Goal: Task Accomplishment & Management: Manage account settings

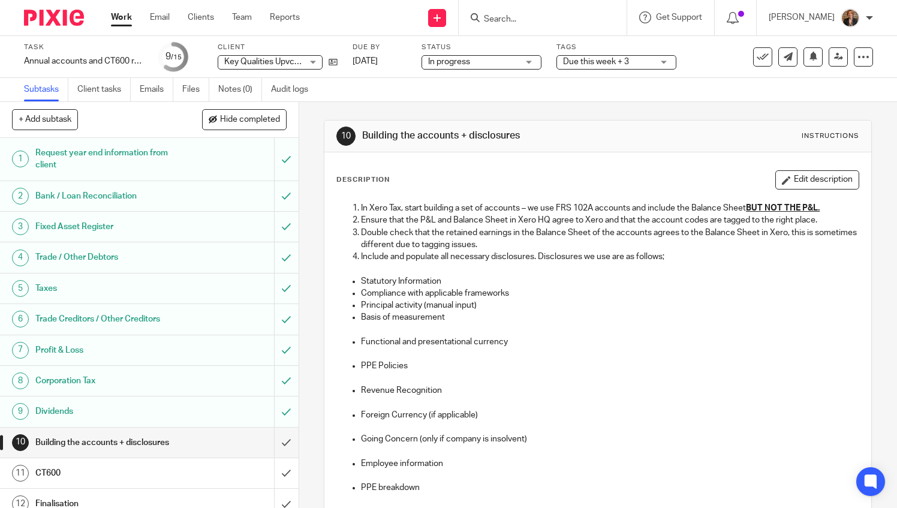
scroll to position [120, 0]
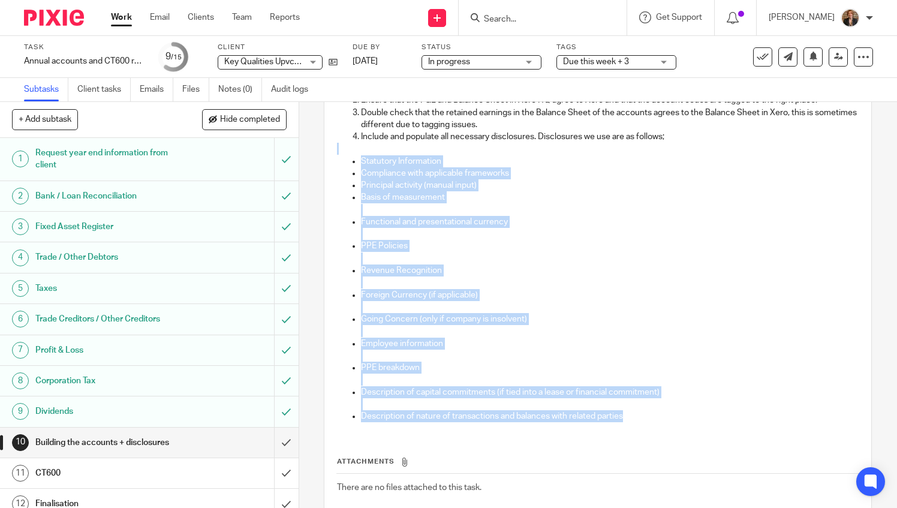
drag, startPoint x: 357, startPoint y: 153, endPoint x: 646, endPoint y: 428, distance: 398.9
click at [646, 428] on div "In Xero Tax, start building a set of accounts – we use FRS 102A accounts and in…" at bounding box center [598, 253] width 534 height 355
copy div "Statutory Information Compliance with applicable frameworks Principal activity …"
click at [690, 258] on p at bounding box center [610, 259] width 498 height 12
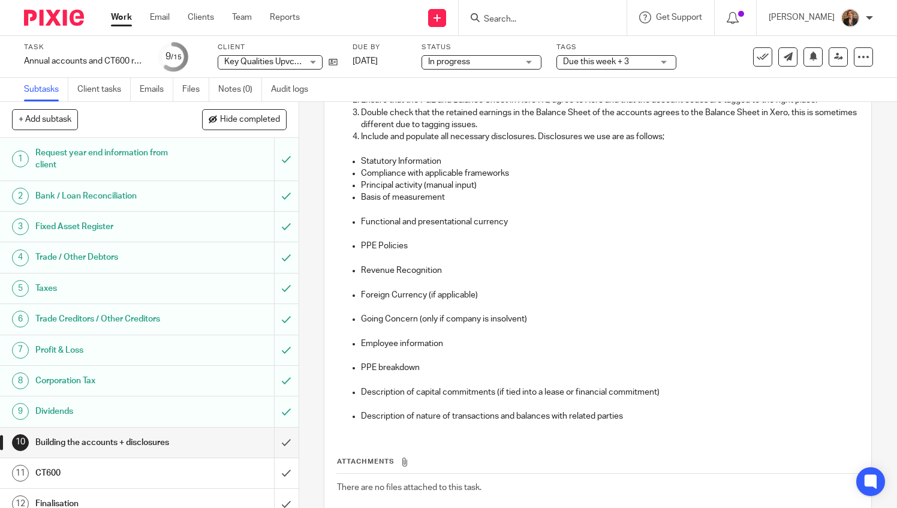
click at [460, 205] on p at bounding box center [610, 210] width 498 height 12
click at [472, 195] on p "Basis of measurement" at bounding box center [610, 197] width 498 height 12
drag, startPoint x: 352, startPoint y: 222, endPoint x: 542, endPoint y: 229, distance: 190.9
click at [542, 229] on li "Functional and presentational currency" at bounding box center [610, 228] width 498 height 25
click at [409, 290] on p "Foreign Currency (if applicable)" at bounding box center [610, 295] width 498 height 12
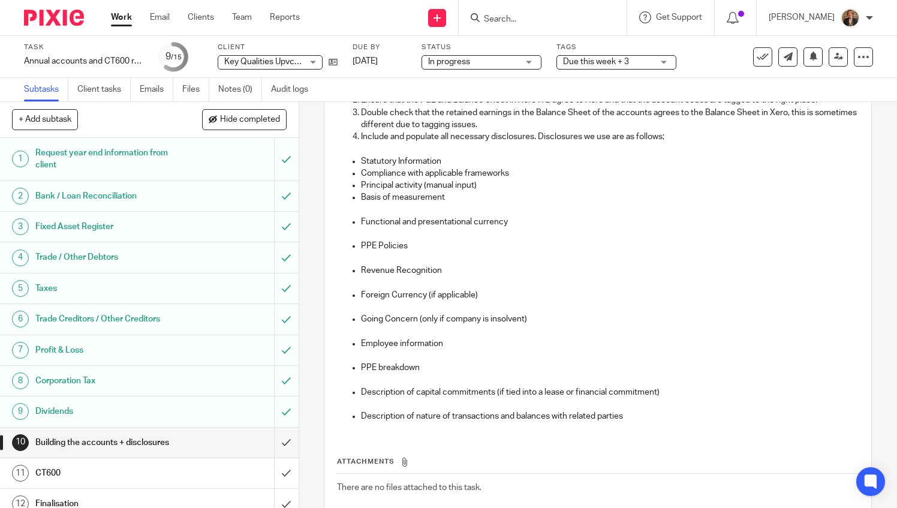
click at [442, 293] on p "Foreign Currency (if applicable)" at bounding box center [610, 295] width 498 height 12
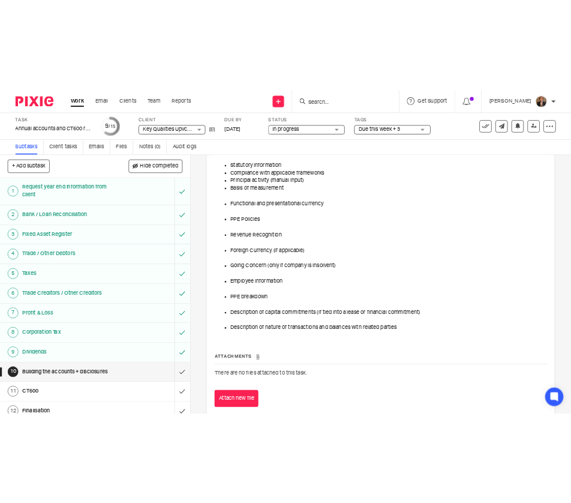
scroll to position [188, 0]
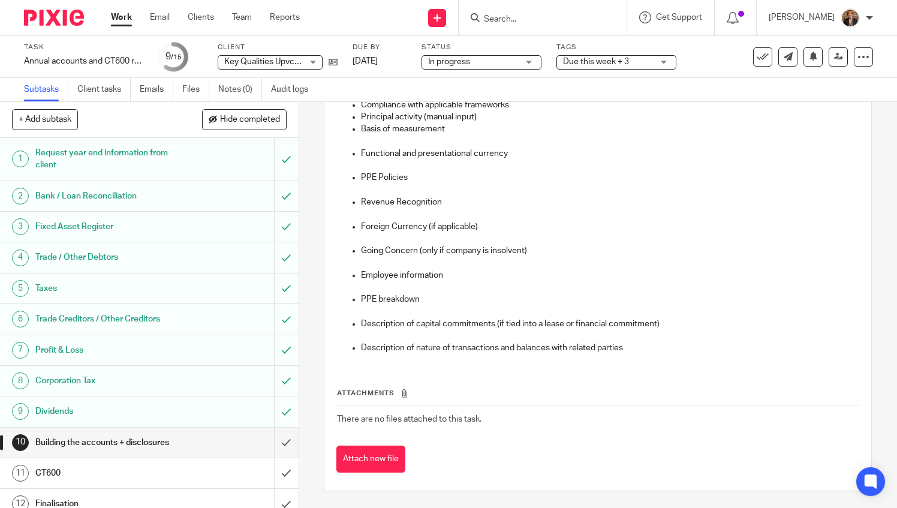
click at [812, 310] on p at bounding box center [610, 311] width 498 height 12
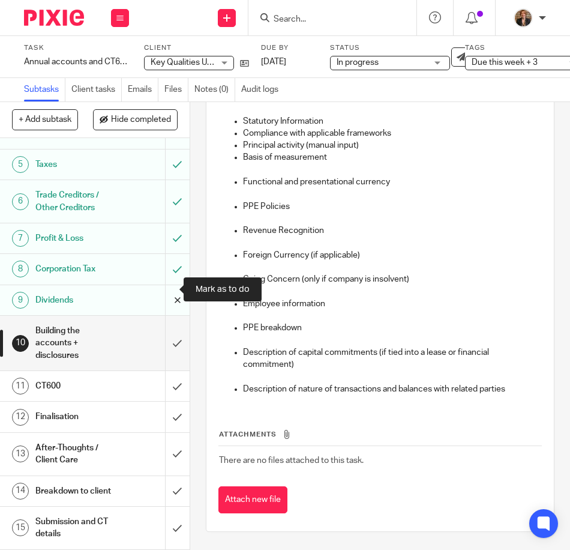
scroll to position [194, 0]
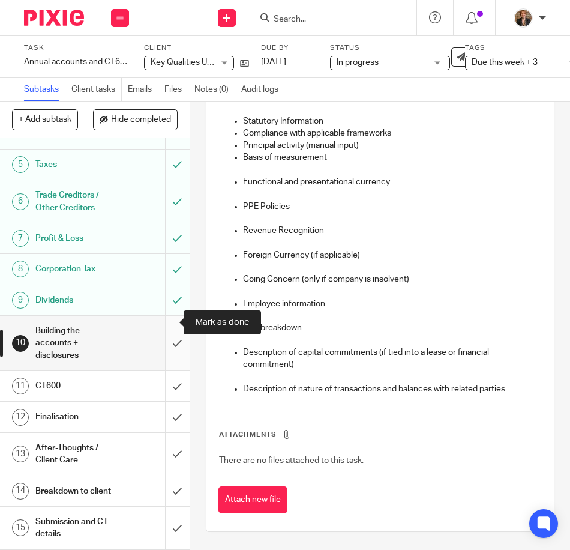
click at [167, 316] on input "submit" at bounding box center [95, 343] width 190 height 55
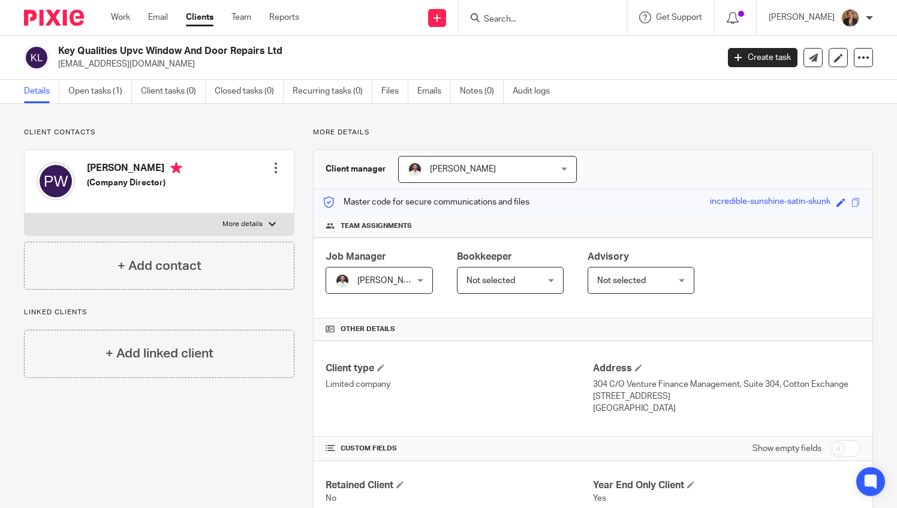
scroll to position [440, 0]
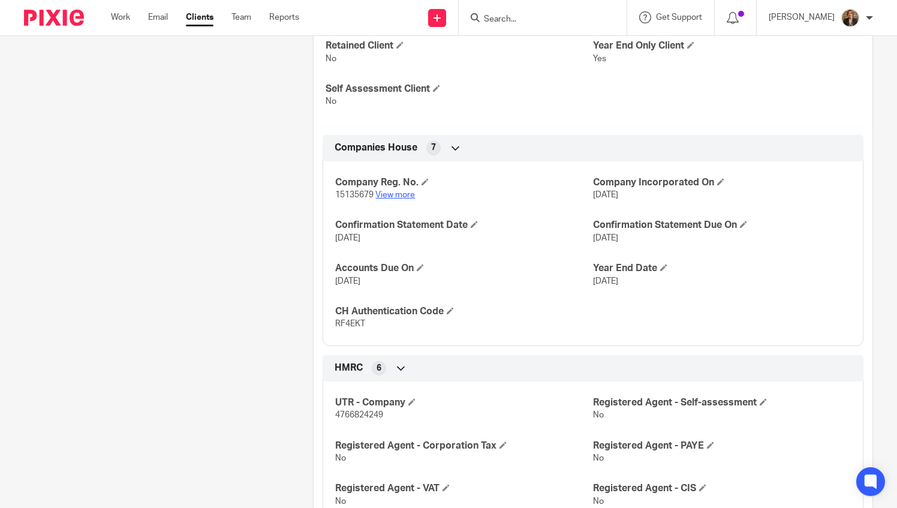
click at [408, 196] on link "View more" at bounding box center [396, 195] width 40 height 8
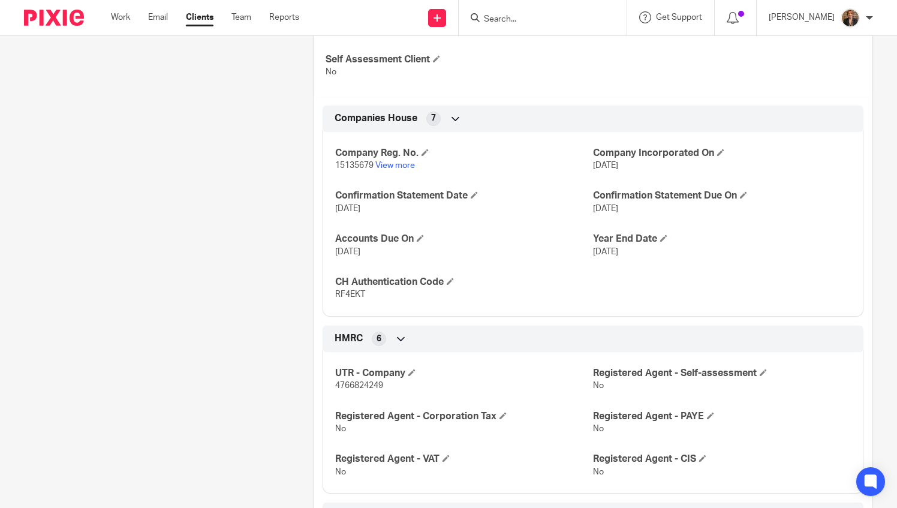
scroll to position [480, 0]
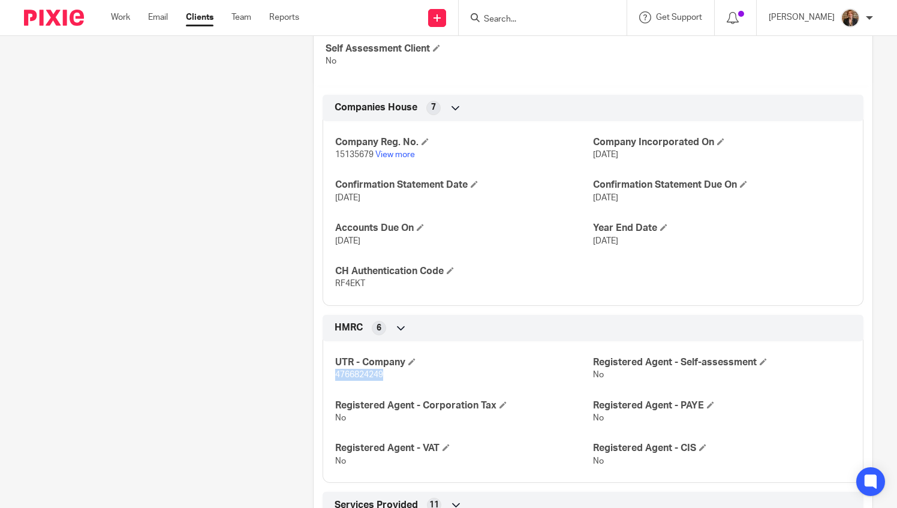
drag, startPoint x: 329, startPoint y: 373, endPoint x: 380, endPoint y: 371, distance: 51.0
click at [380, 371] on div "UTR - Company 4766824249 Registered Agent - Self-assessment No Registered Agent…" at bounding box center [593, 407] width 541 height 151
copy span "4766824249"
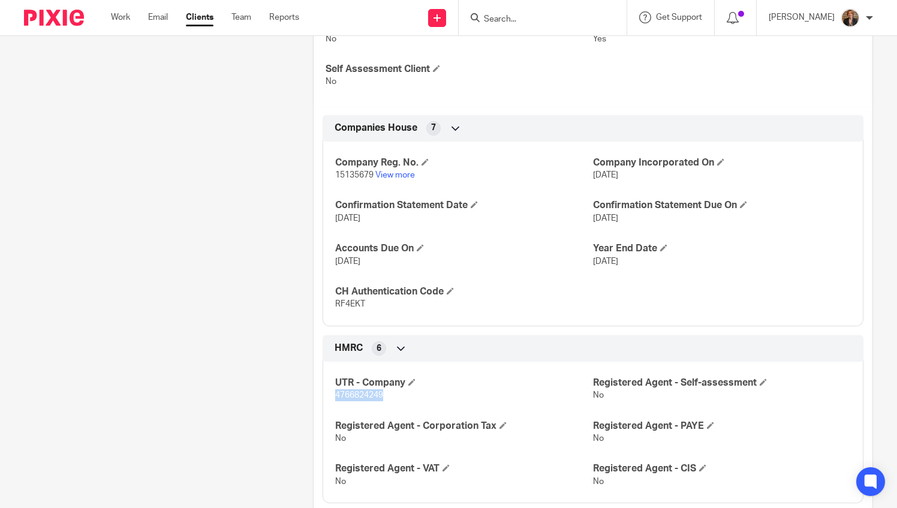
scroll to position [440, 0]
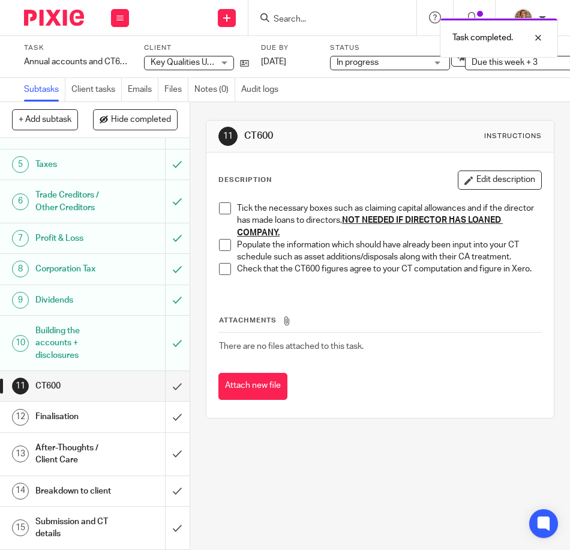
scroll to position [194, 0]
click at [225, 207] on span at bounding box center [225, 208] width 12 height 12
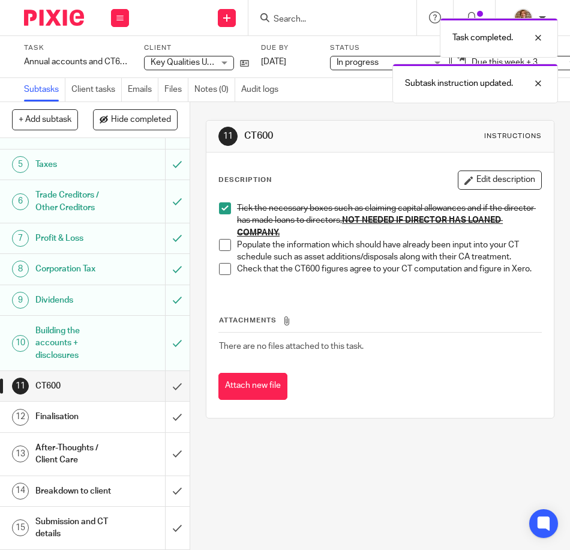
click at [229, 248] on li "Populate the information which should have already been input into your CT sche…" at bounding box center [380, 251] width 322 height 25
click at [225, 245] on span at bounding box center [225, 245] width 12 height 12
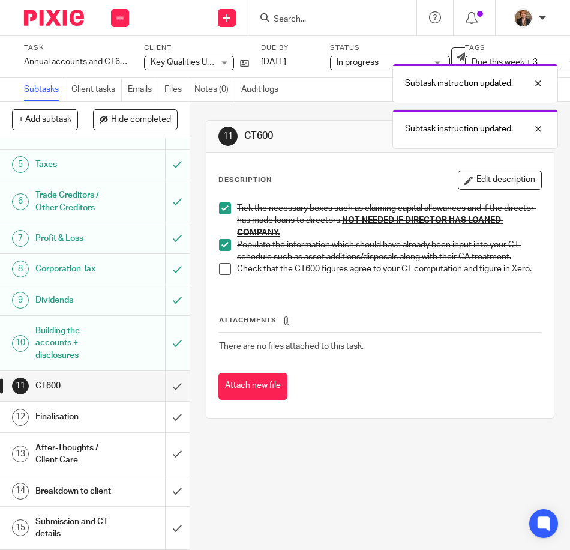
click at [225, 264] on span at bounding box center [225, 269] width 12 height 12
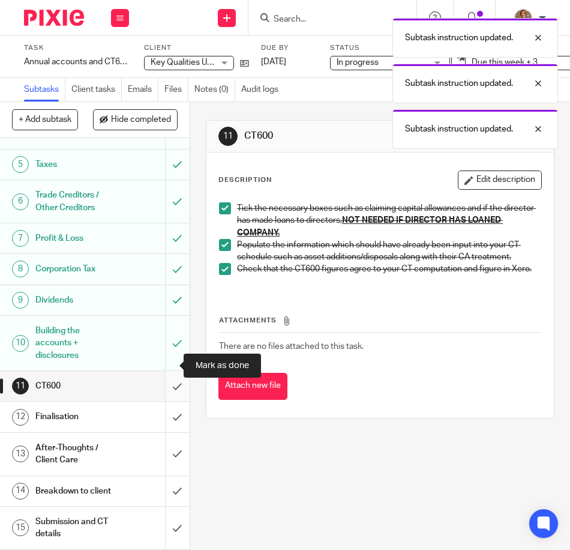
click at [162, 371] on input "submit" at bounding box center [95, 386] width 190 height 30
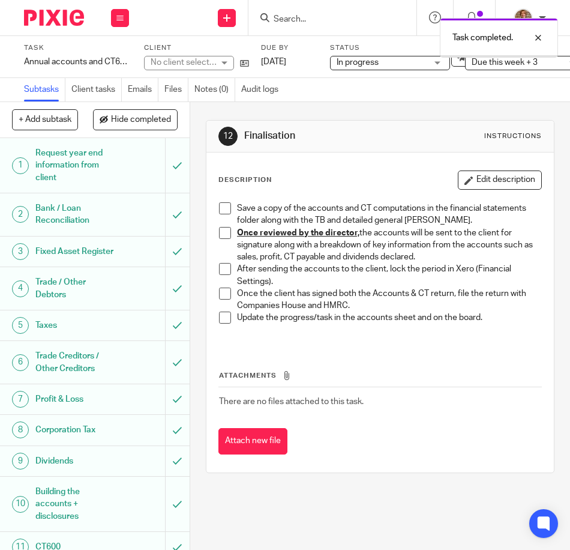
scroll to position [194, 0]
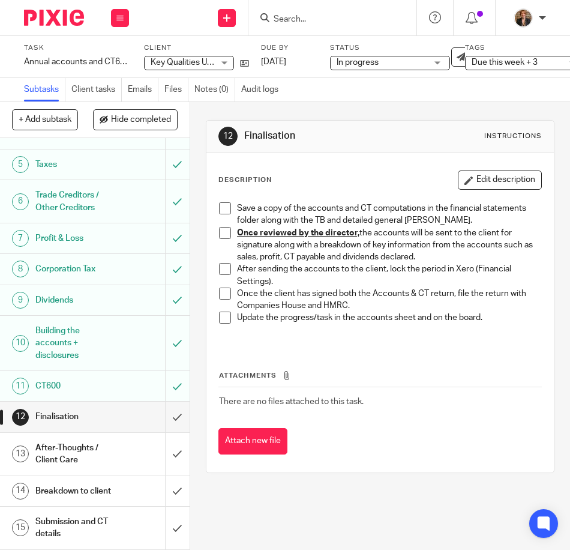
click at [219, 209] on span at bounding box center [225, 208] width 12 height 12
click at [220, 205] on span at bounding box center [225, 208] width 12 height 12
click at [224, 204] on span at bounding box center [225, 208] width 12 height 12
click at [510, 67] on span "Due this week + 3" at bounding box center [517, 62] width 90 height 13
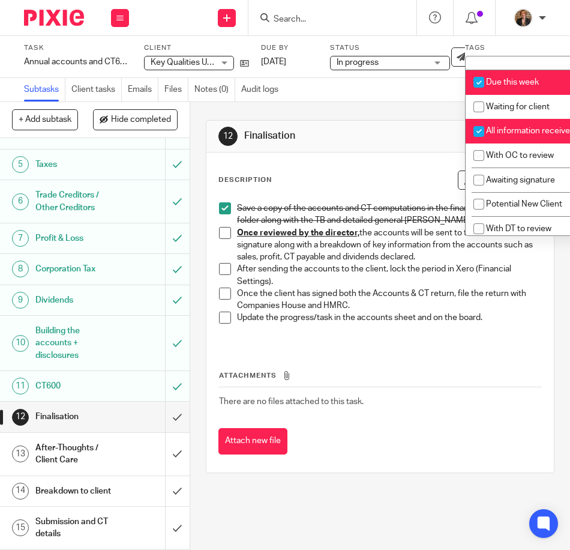
click at [494, 82] on span "Due this week" at bounding box center [512, 82] width 53 height 8
click at [494, 80] on span "Due this week" at bounding box center [512, 82] width 53 height 8
checkbox input "true"
click at [386, 107] on div "12 Finalisation Instructions Description Edit description Save a copy of the ac…" at bounding box center [380, 296] width 349 height 389
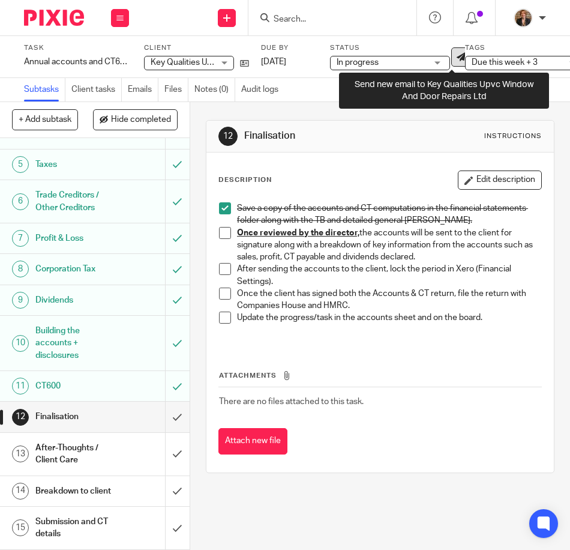
click at [458, 62] on link at bounding box center [460, 56] width 19 height 19
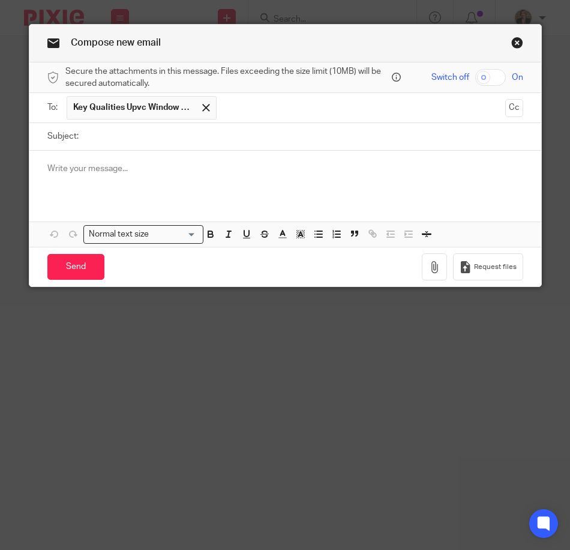
click at [513, 44] on link "Close this dialog window" at bounding box center [517, 45] width 12 height 16
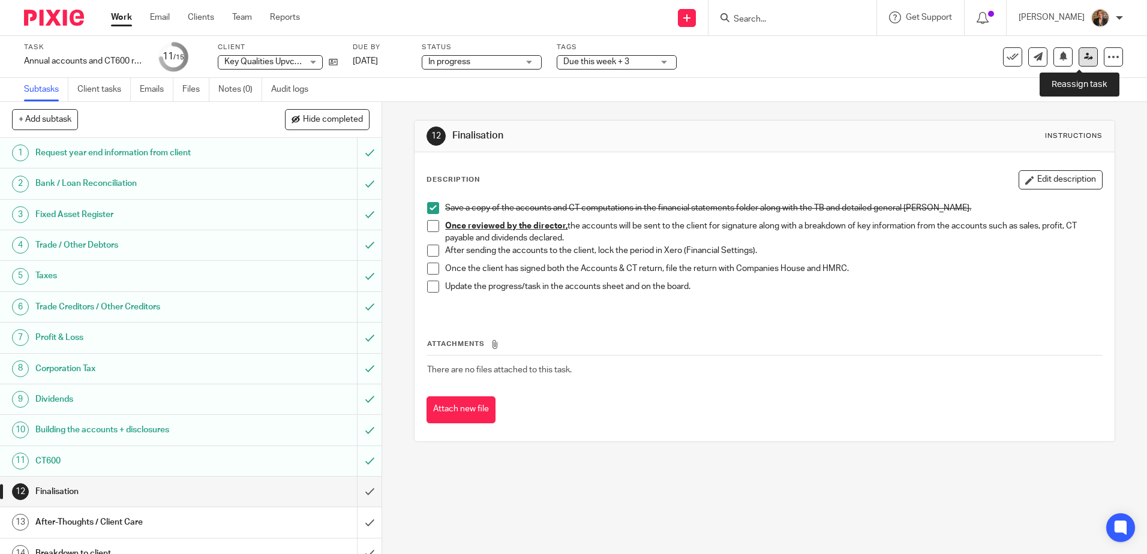
click at [569, 57] on link at bounding box center [1088, 56] width 19 height 19
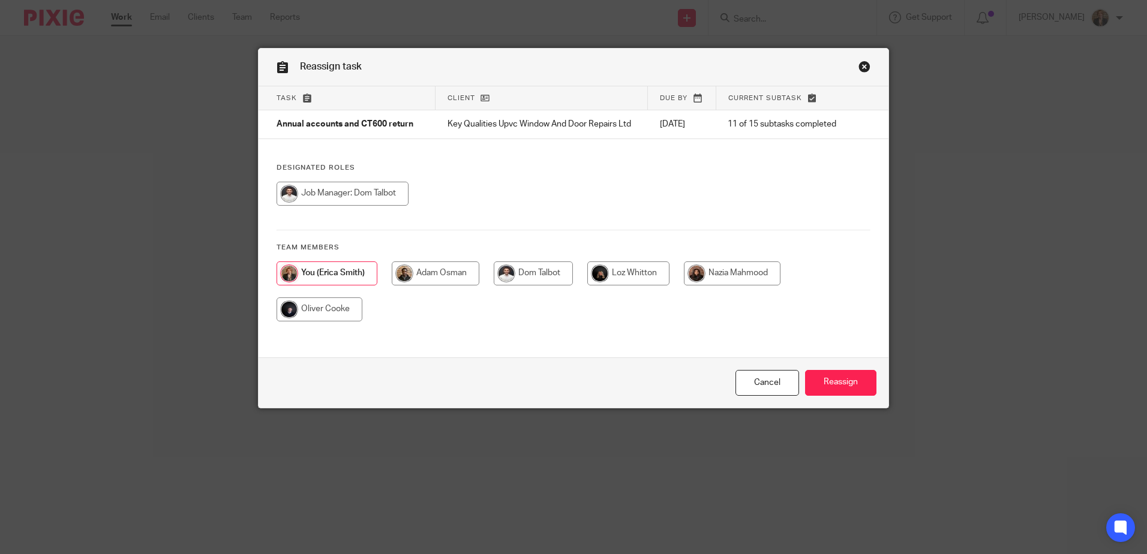
click at [313, 308] on input "radio" at bounding box center [320, 310] width 86 height 24
radio input "true"
click at [840, 374] on input "Reassign" at bounding box center [840, 383] width 71 height 26
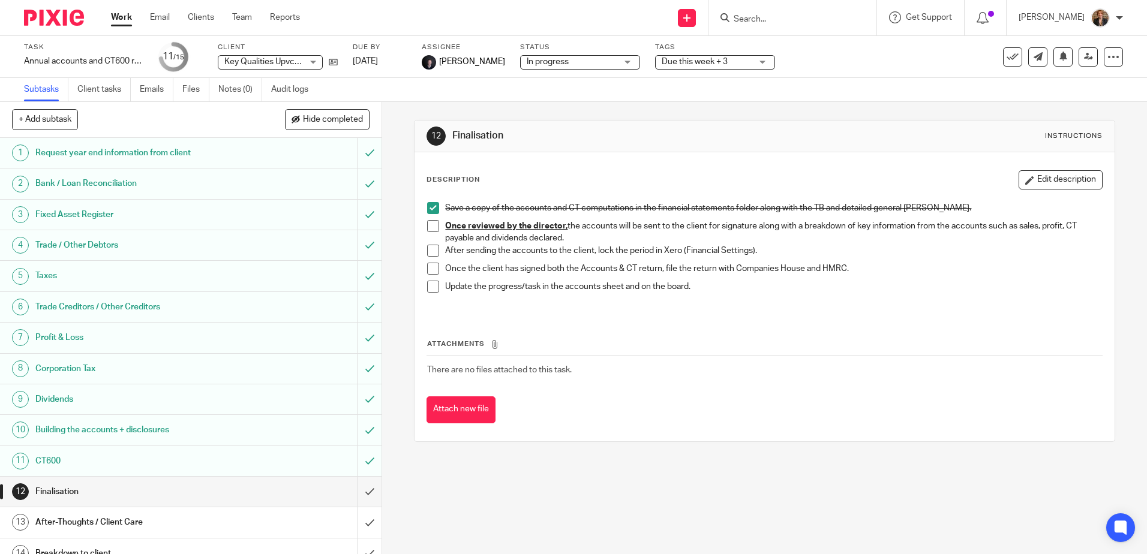
drag, startPoint x: 710, startPoint y: 36, endPoint x: 848, endPoint y: -7, distance: 144.4
click at [848, 0] on html "Work Email Clients Team Reports Work Email Clients Team Reports Settings Send n…" at bounding box center [573, 277] width 1147 height 554
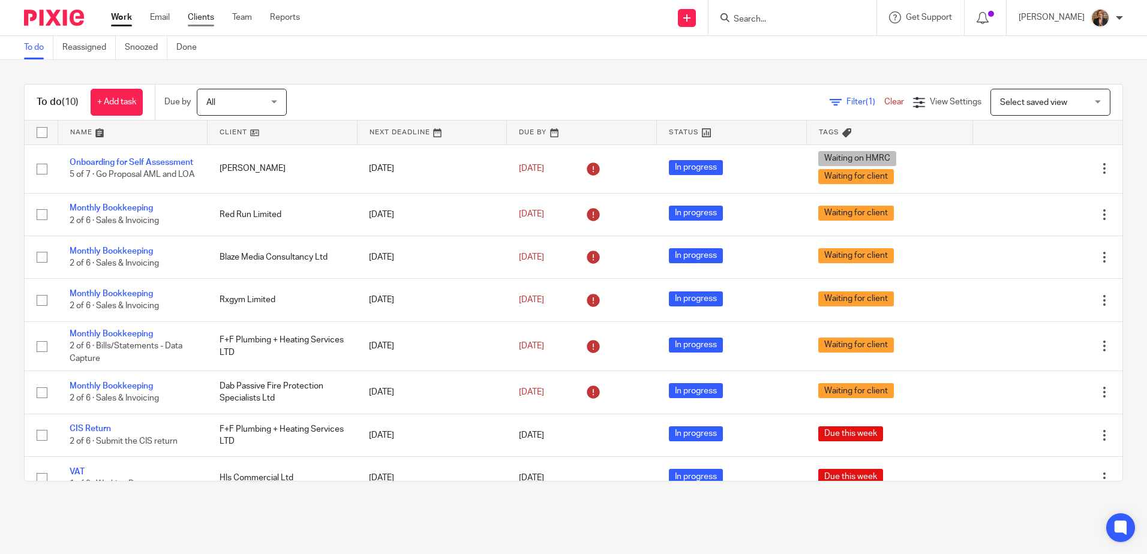
click at [207, 20] on link "Clients" at bounding box center [201, 17] width 26 height 12
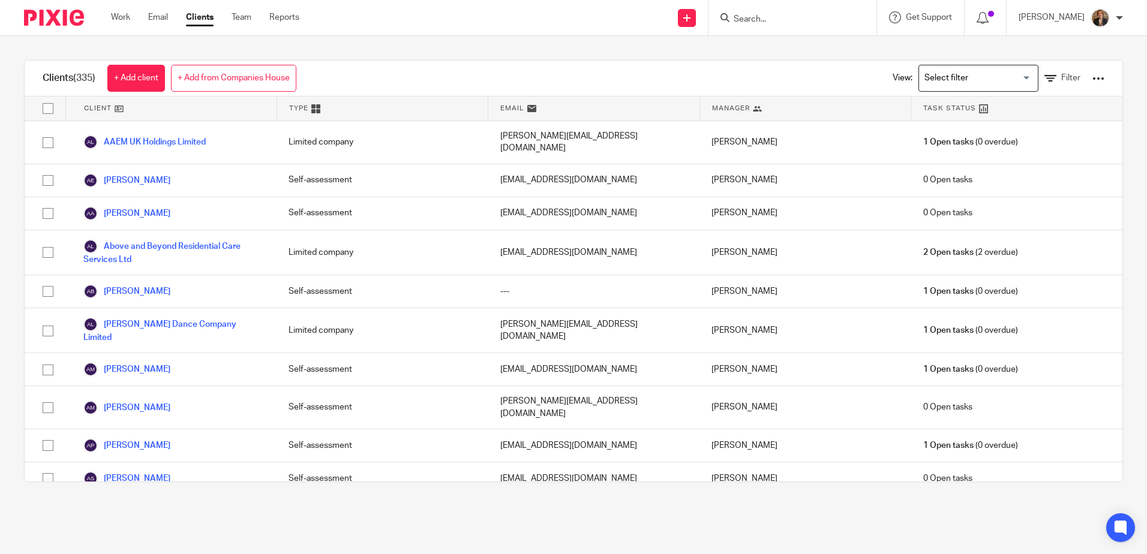
click at [56, 24] on img at bounding box center [54, 18] width 60 height 16
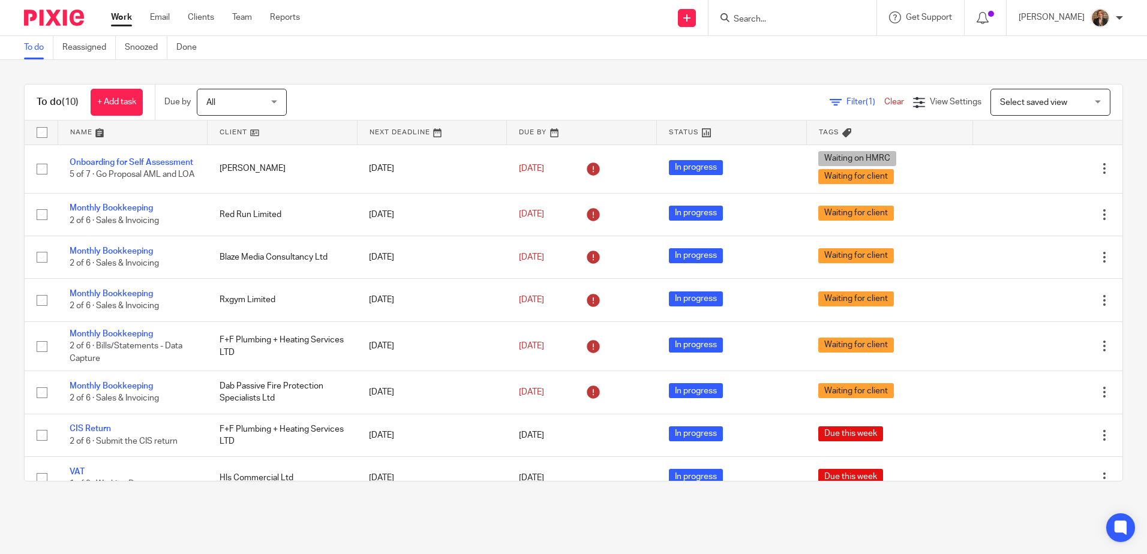
click at [817, 26] on div at bounding box center [792, 17] width 168 height 35
click at [797, 15] on input "Search" at bounding box center [786, 19] width 108 height 11
type input "key"
click at [830, 49] on link at bounding box center [839, 47] width 219 height 18
click at [819, 44] on link at bounding box center [839, 47] width 219 height 18
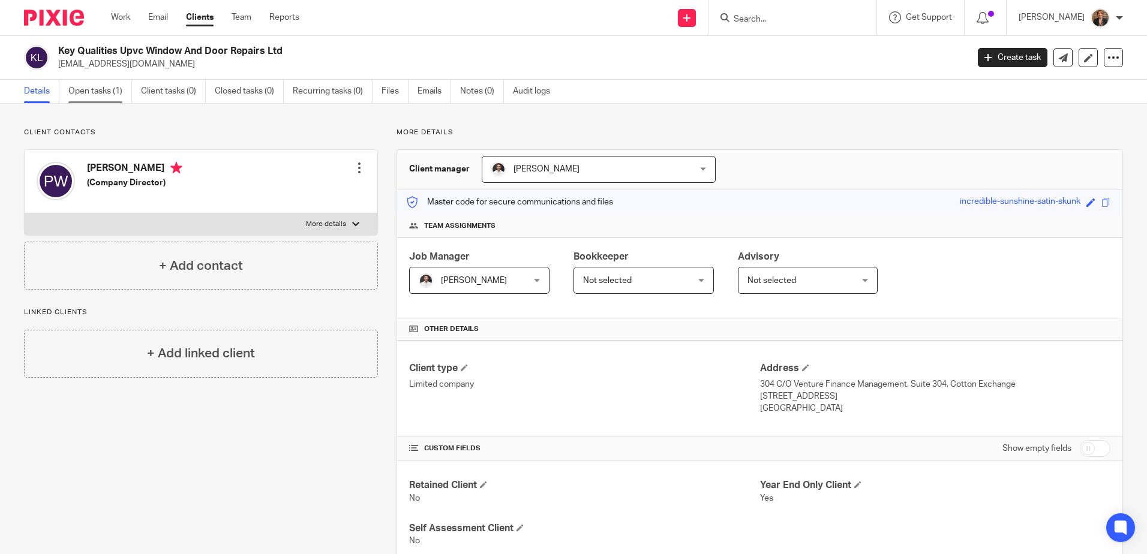
click at [121, 87] on link "Open tasks (1)" at bounding box center [100, 91] width 64 height 23
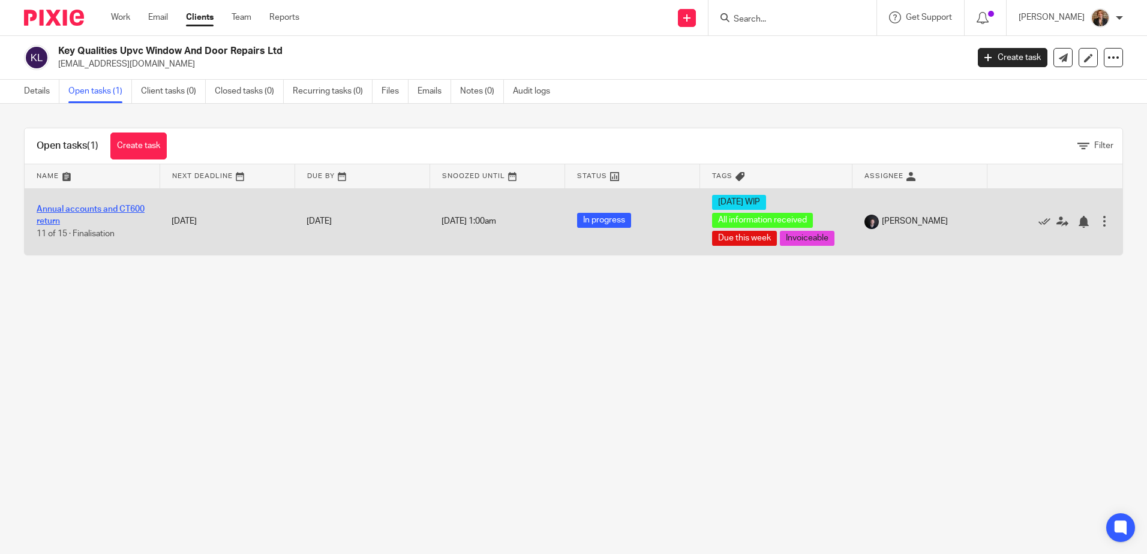
drag, startPoint x: 66, startPoint y: 221, endPoint x: 53, endPoint y: 223, distance: 13.3
click at [53, 223] on td "Annual accounts and CT600 return 11 of 15 · Finalisation" at bounding box center [92, 221] width 135 height 67
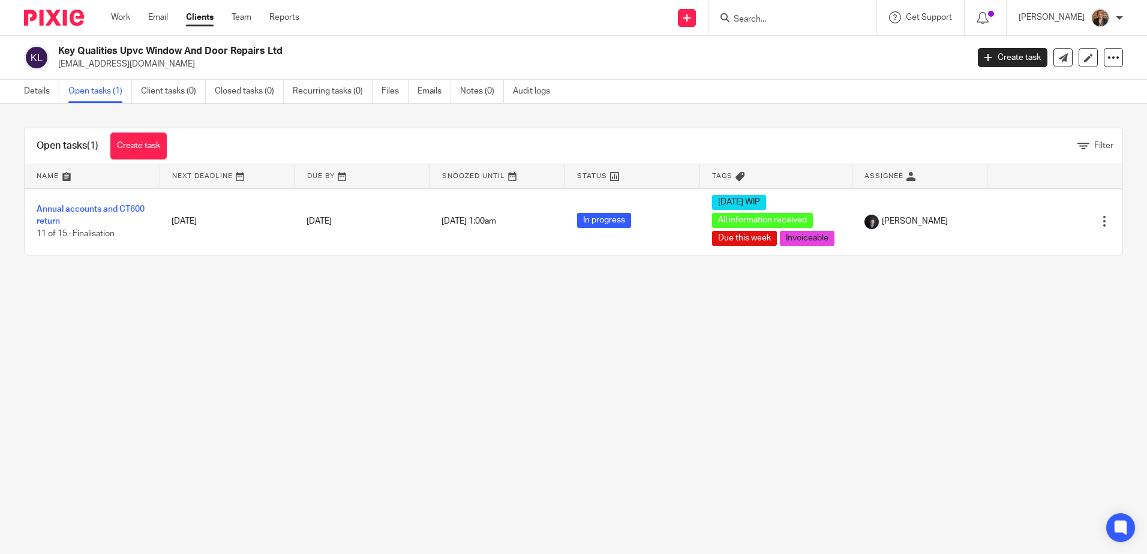
drag, startPoint x: 49, startPoint y: 220, endPoint x: 419, endPoint y: 326, distance: 384.5
click at [422, 331] on main "Key Qualities Upvc Window And Door Repairs Ltd [EMAIL_ADDRESS][DOMAIN_NAME] Cre…" at bounding box center [573, 277] width 1147 height 554
